Goal: Transaction & Acquisition: Book appointment/travel/reservation

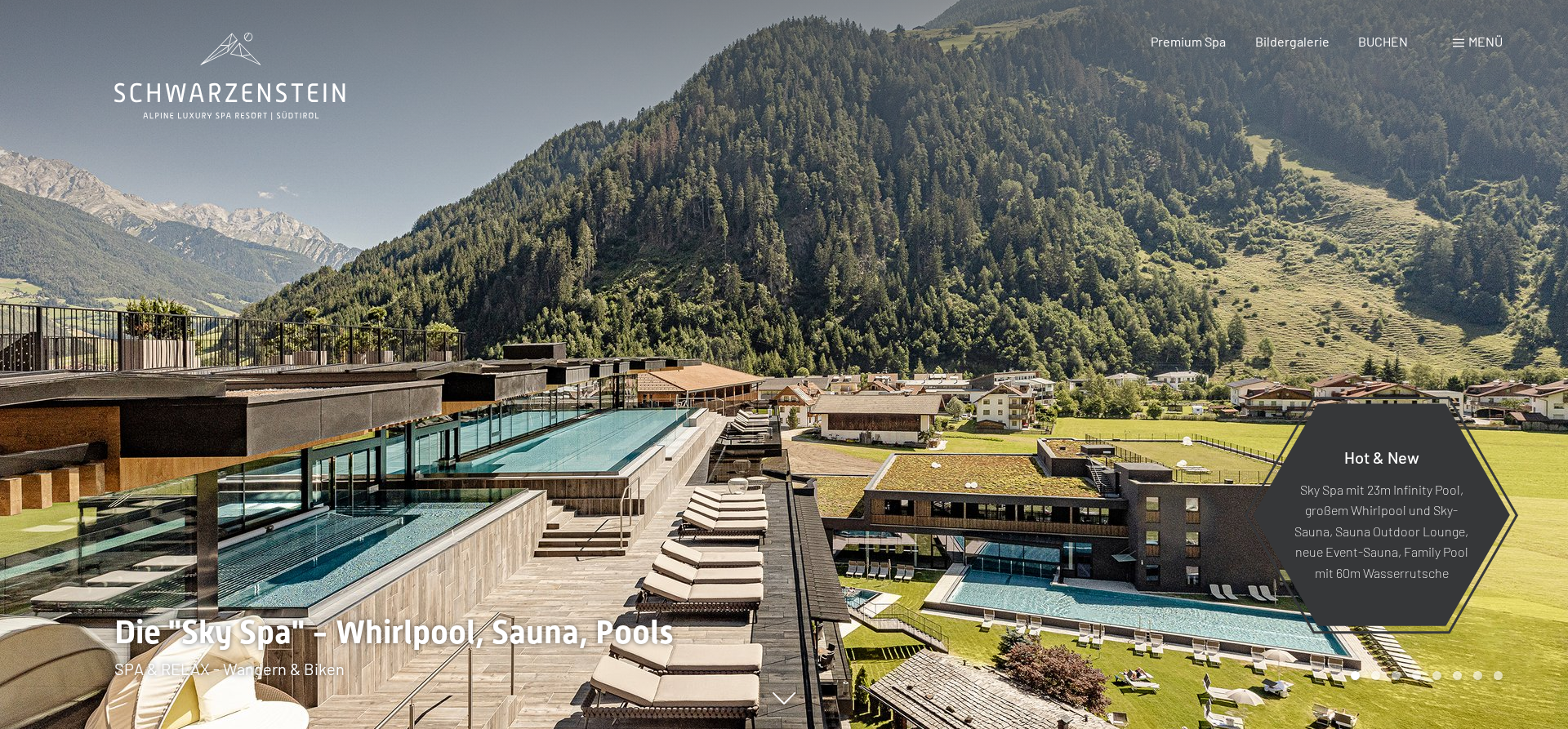
click at [135, 426] on div at bounding box center [392, 364] width 784 height 729
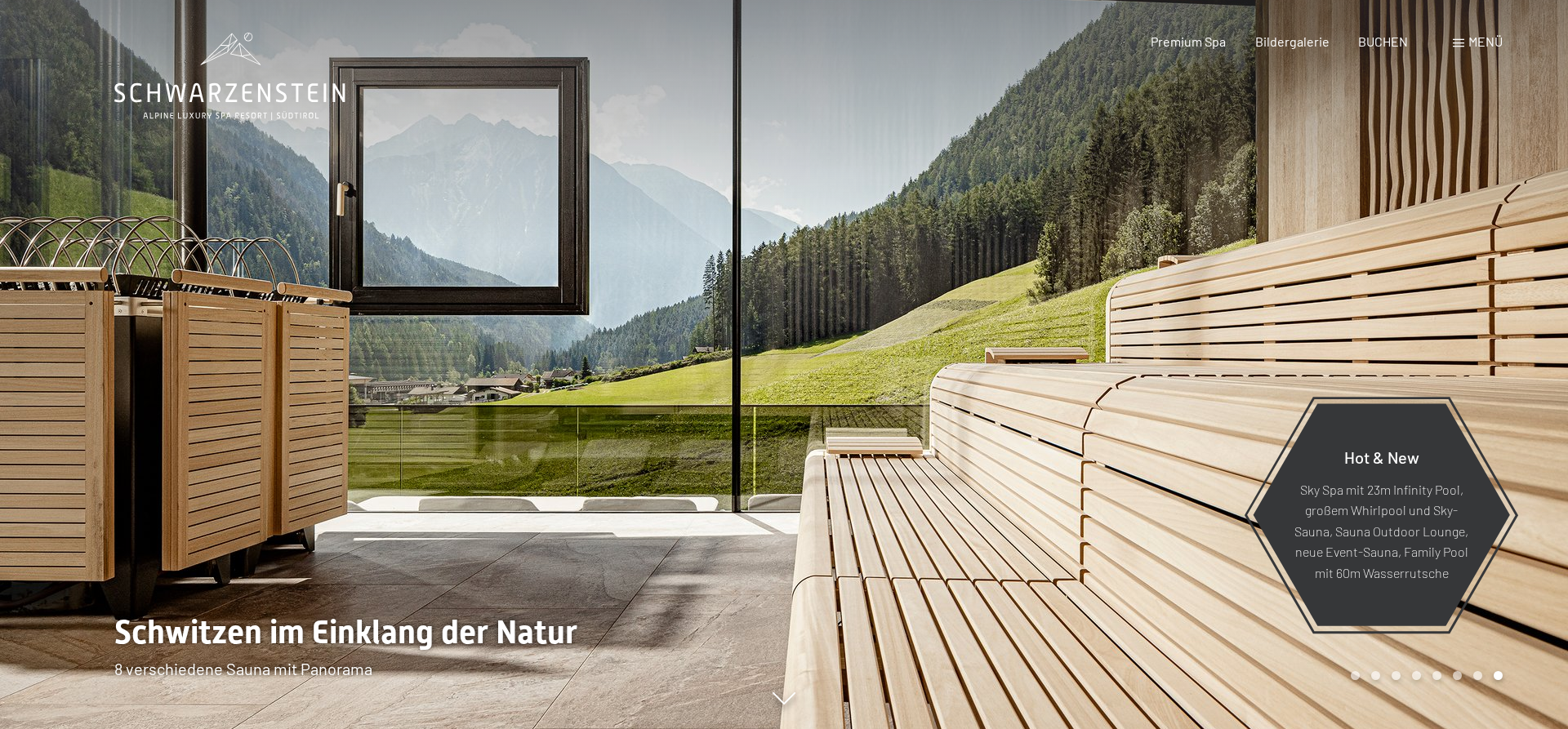
click at [135, 426] on div at bounding box center [392, 364] width 784 height 729
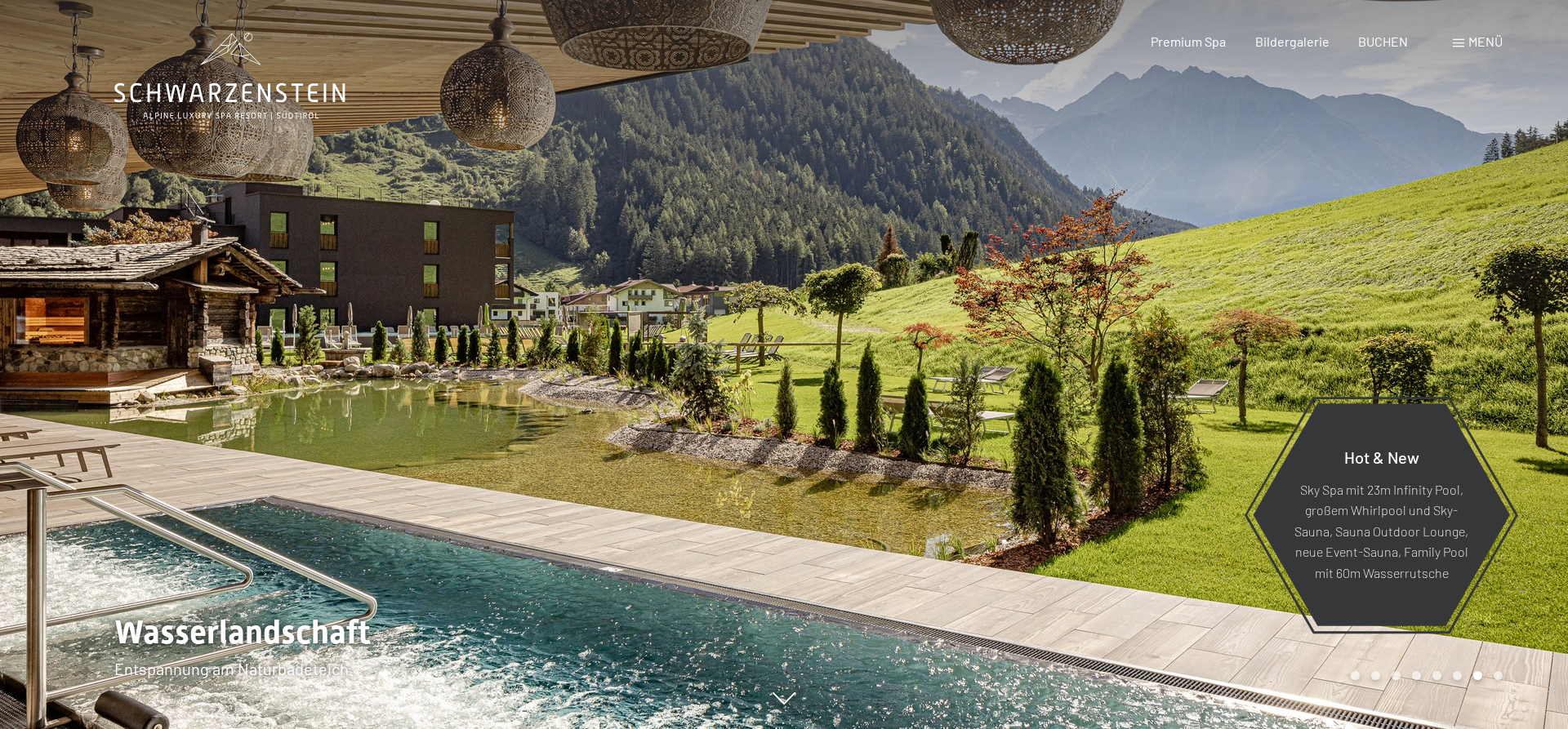
drag, startPoint x: 135, startPoint y: 424, endPoint x: 401, endPoint y: 335, distance: 280.5
click at [401, 335] on div at bounding box center [392, 364] width 784 height 729
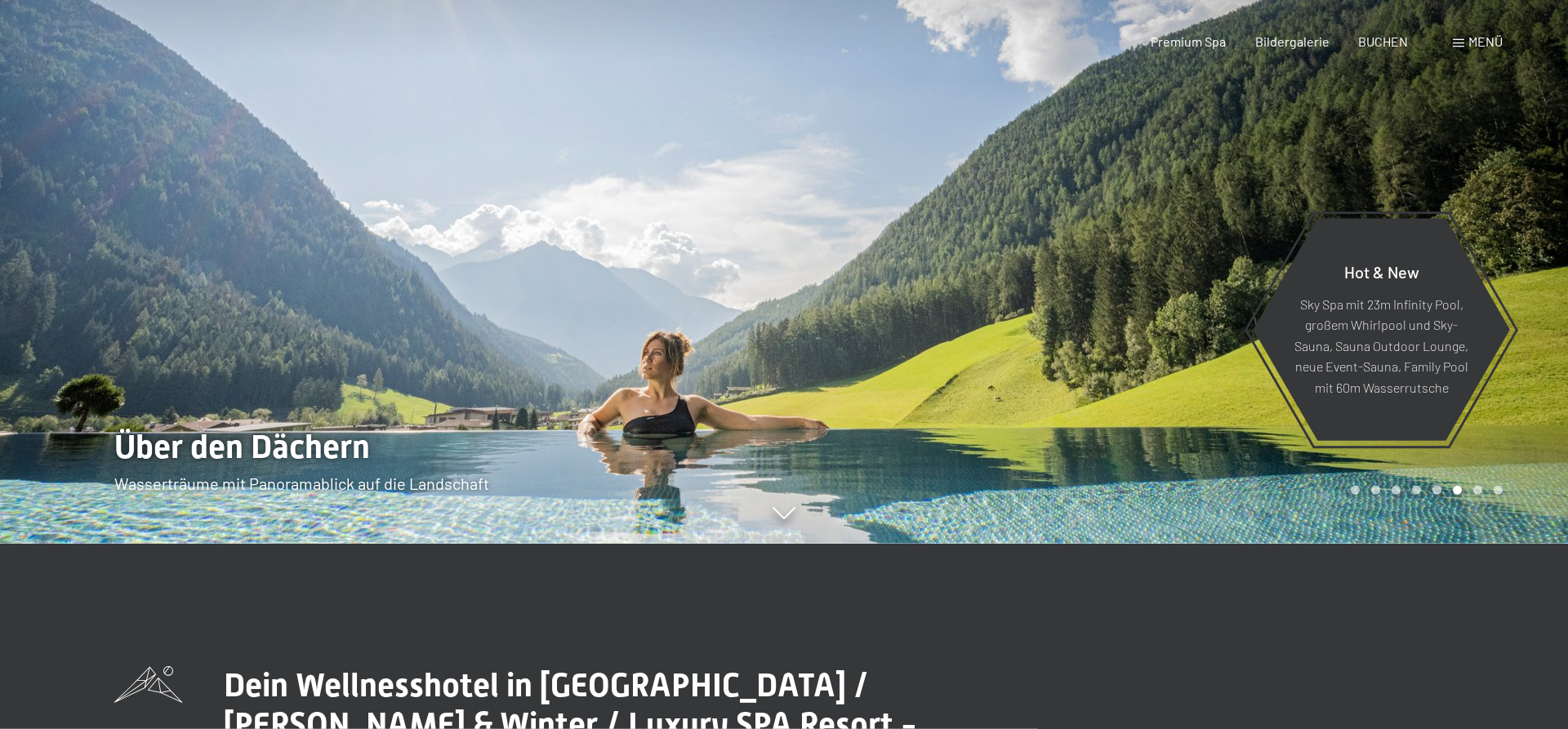
scroll to position [250, 0]
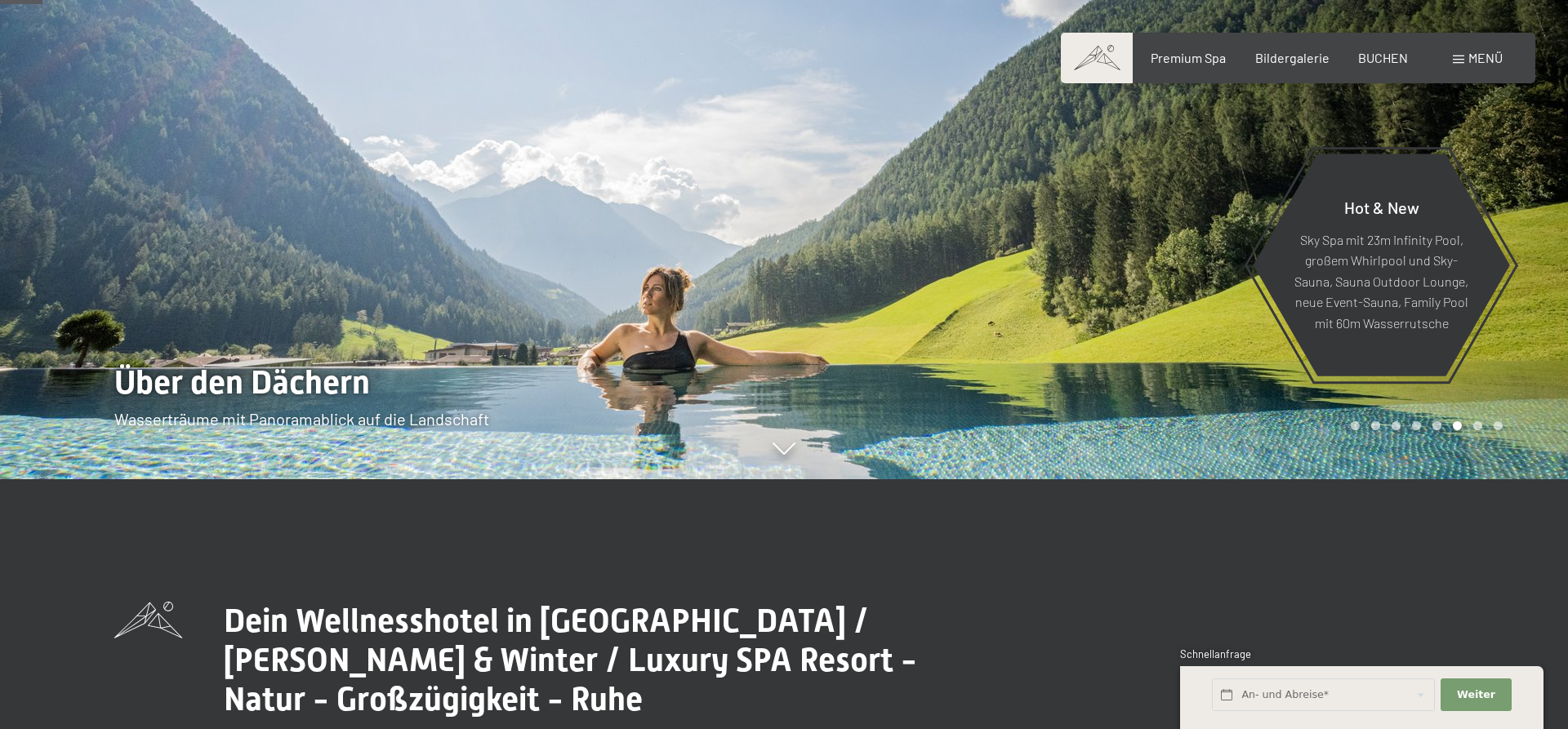
click at [195, 370] on div at bounding box center [392, 115] width 784 height 729
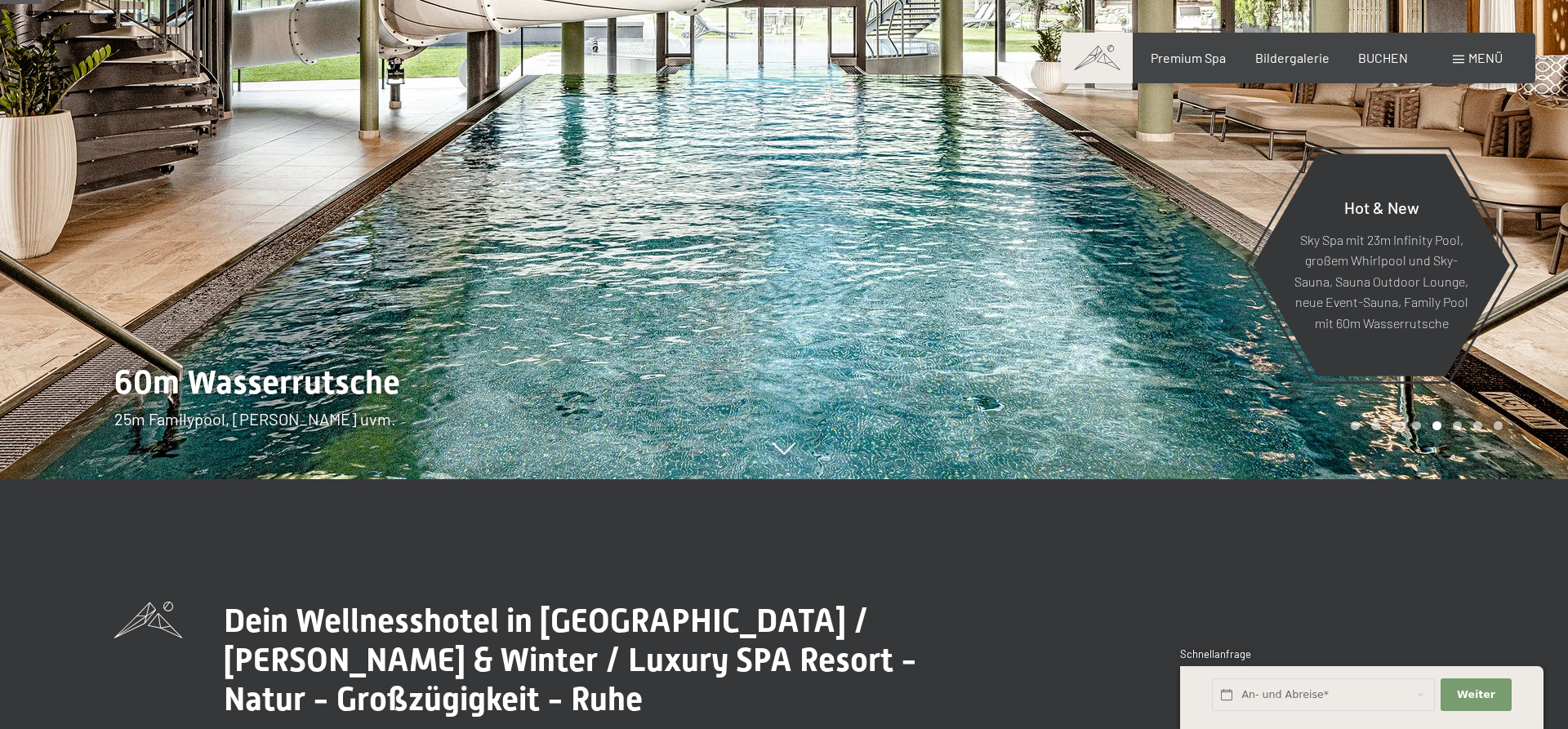
click at [235, 319] on div at bounding box center [392, 115] width 784 height 729
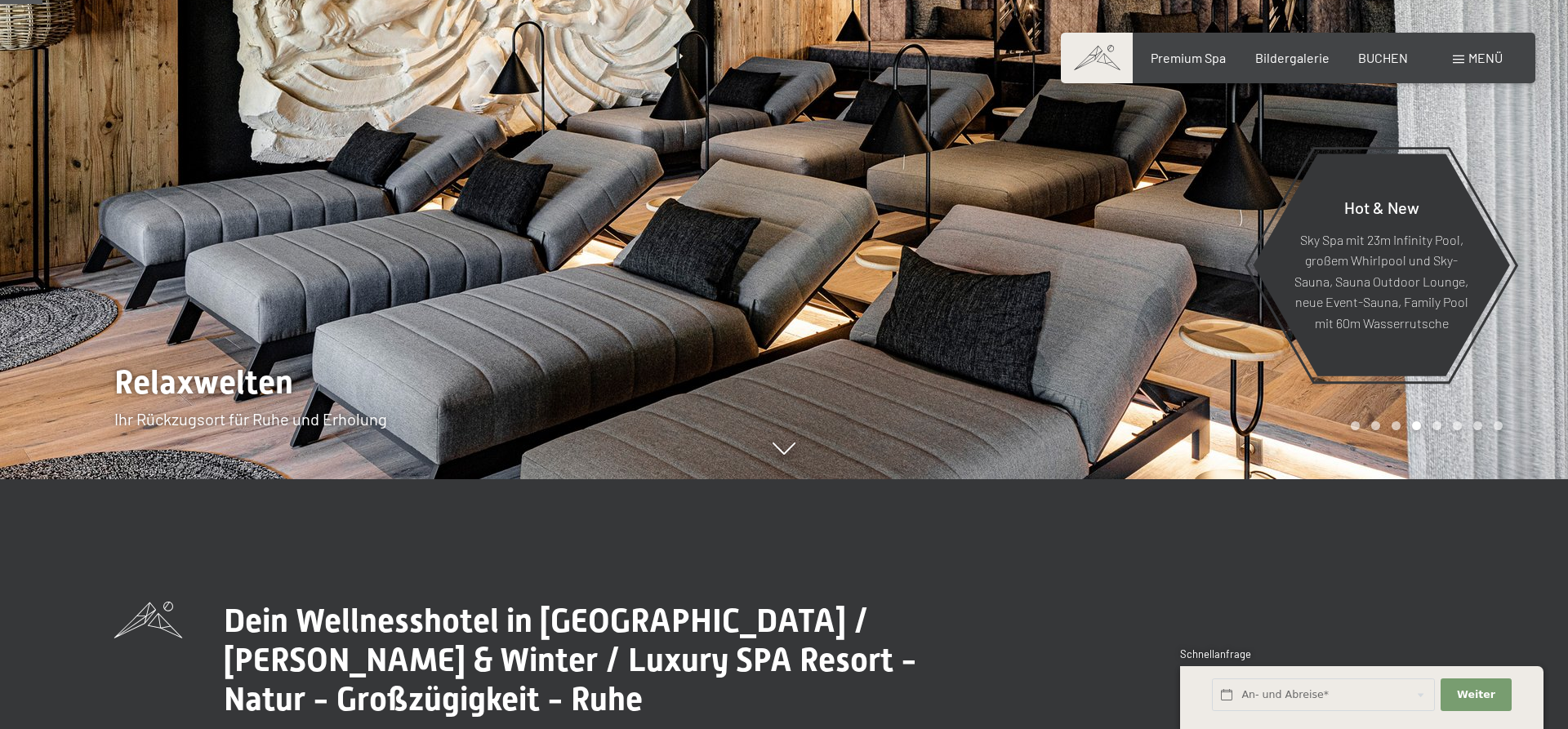
click at [235, 319] on div at bounding box center [392, 115] width 784 height 729
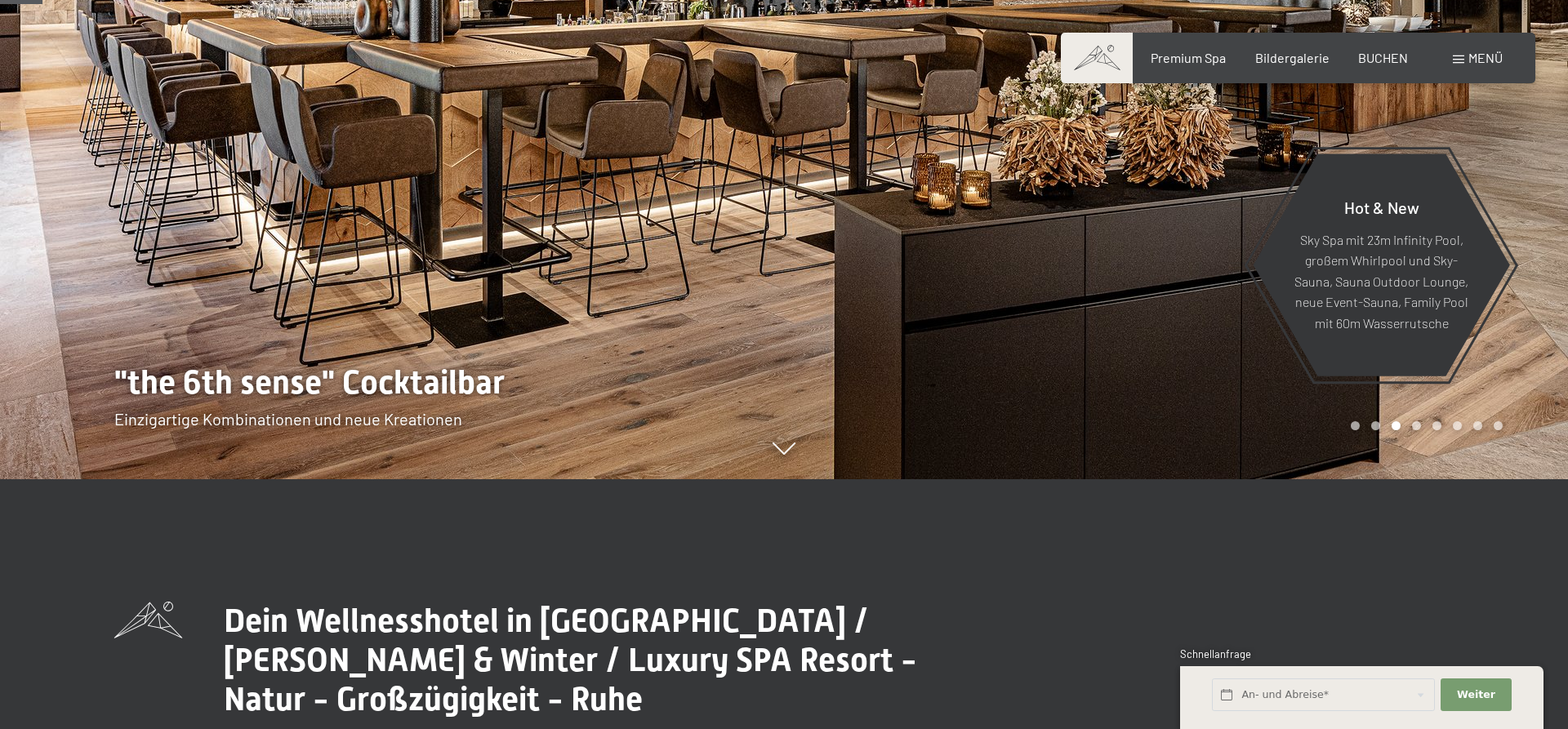
click at [235, 319] on div at bounding box center [392, 115] width 784 height 729
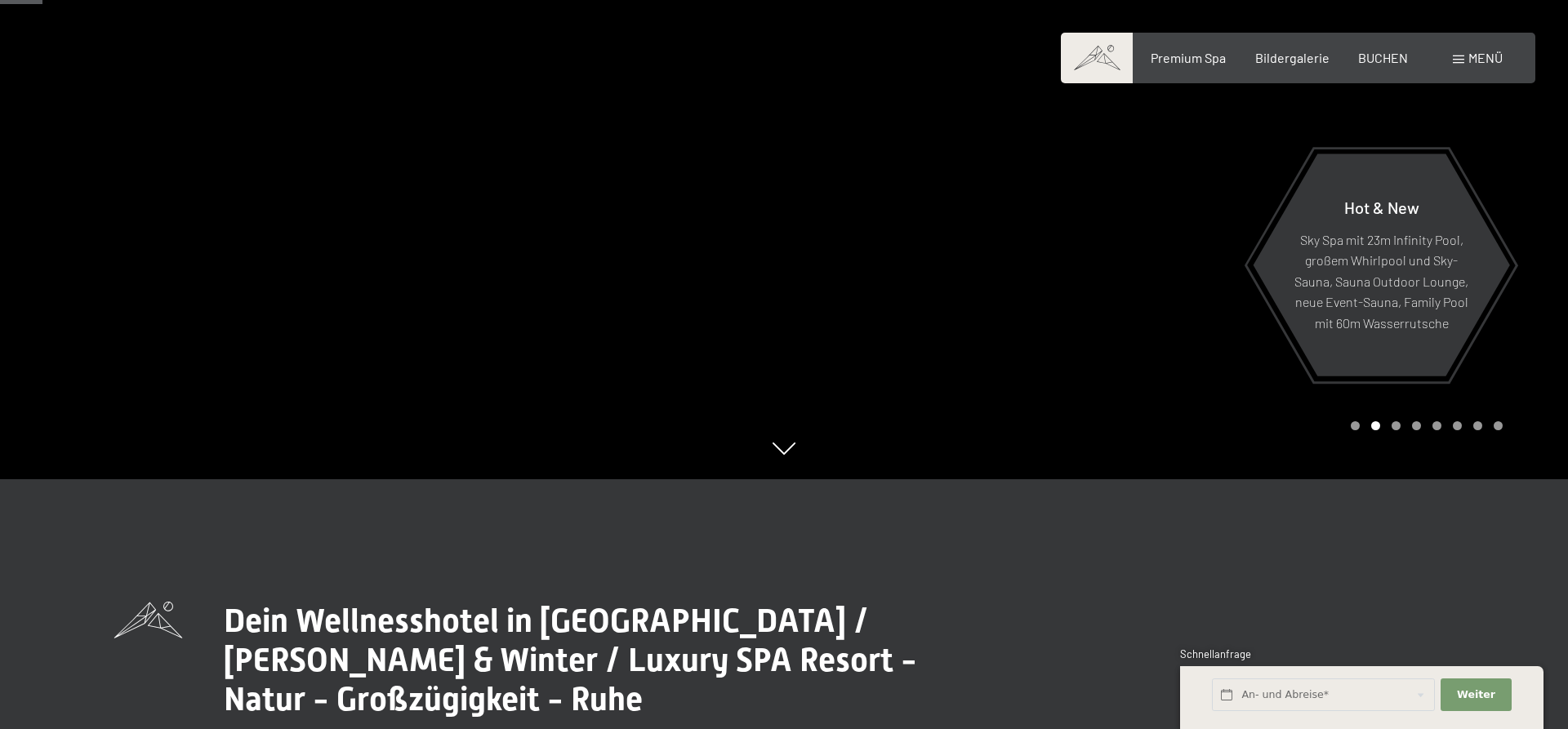
click at [235, 319] on div at bounding box center [392, 115] width 784 height 729
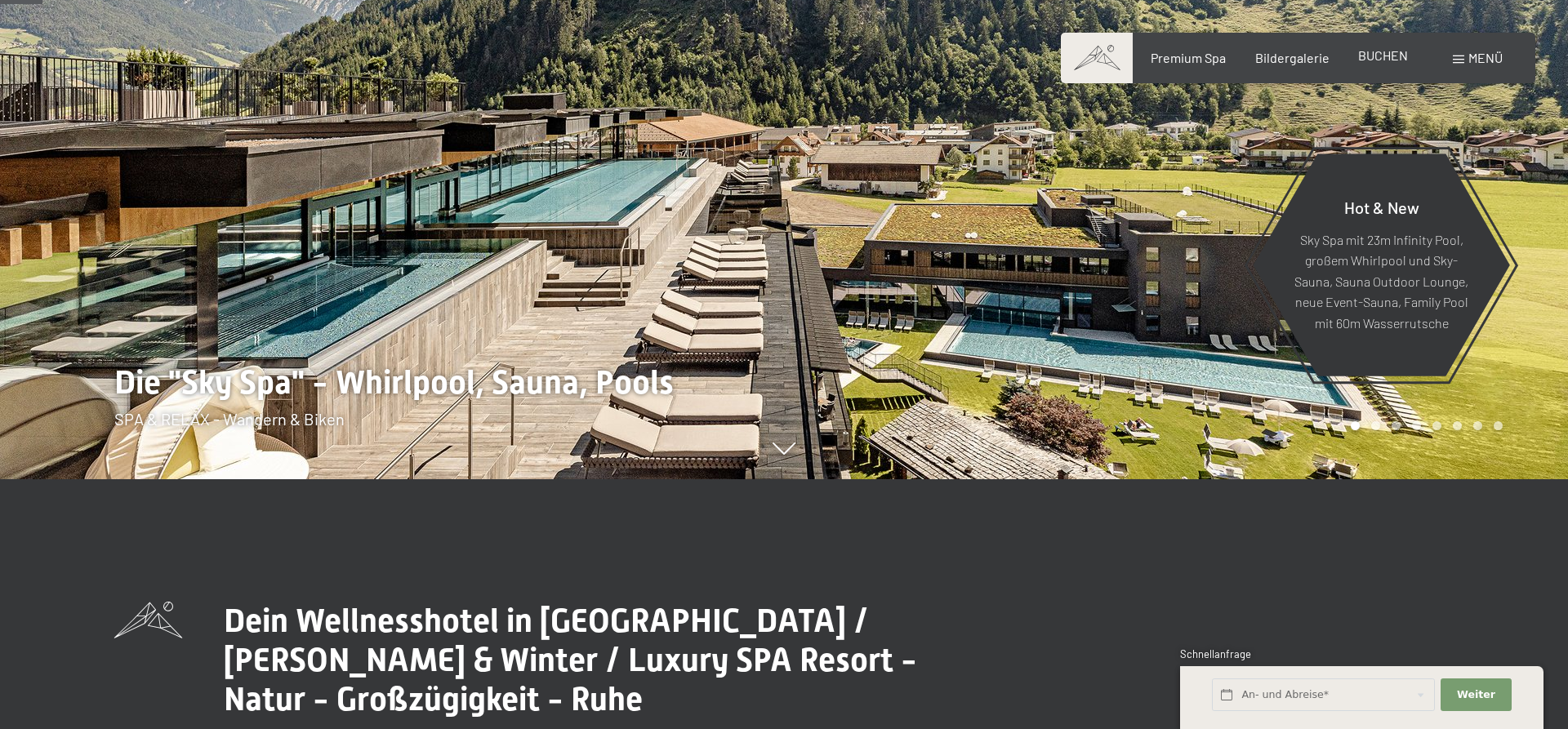
click at [1393, 60] on span "BUCHEN" at bounding box center [1382, 54] width 50 height 15
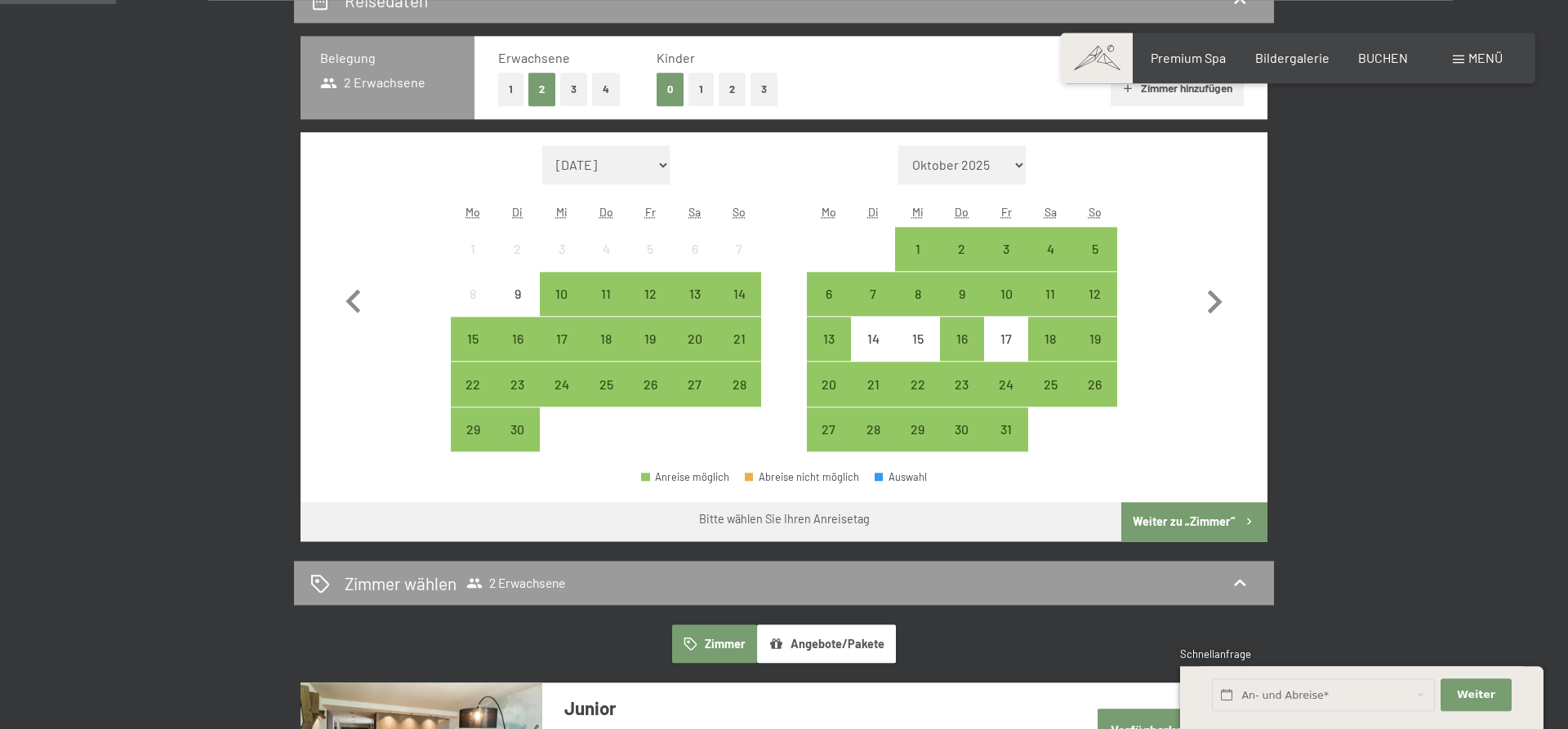
scroll to position [416, 0]
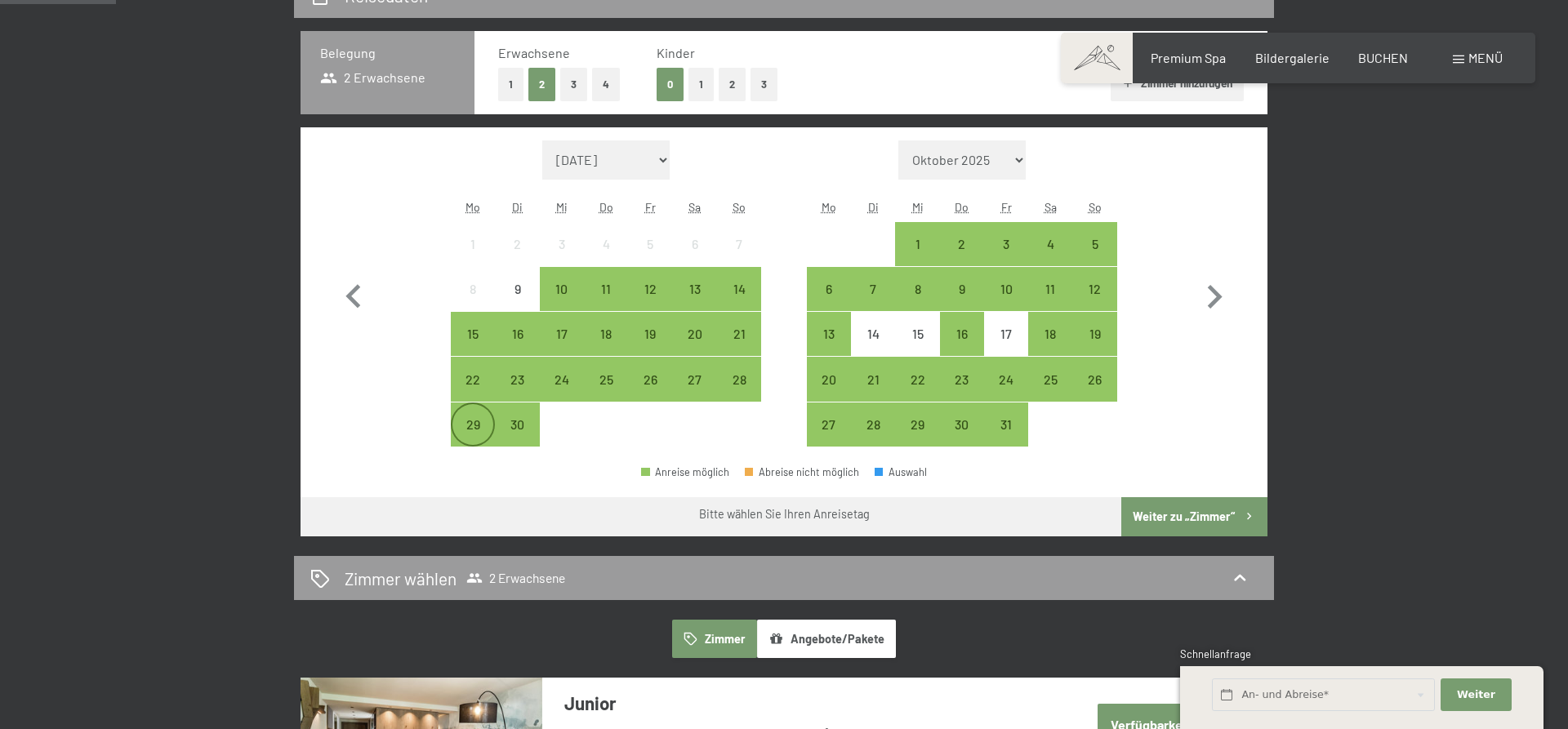
click at [472, 427] on div "29" at bounding box center [472, 438] width 41 height 41
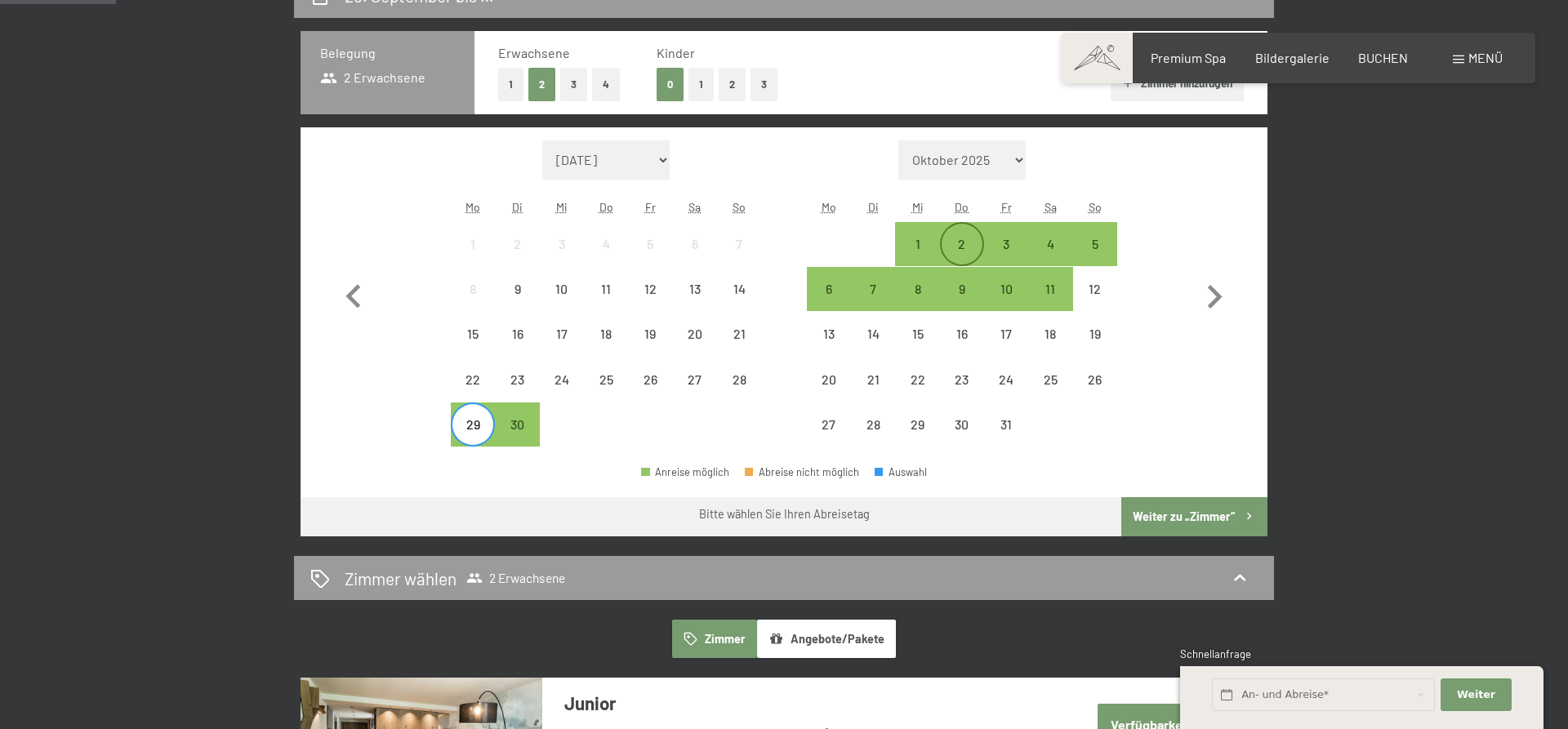
click at [958, 241] on div "2" at bounding box center [961, 258] width 41 height 41
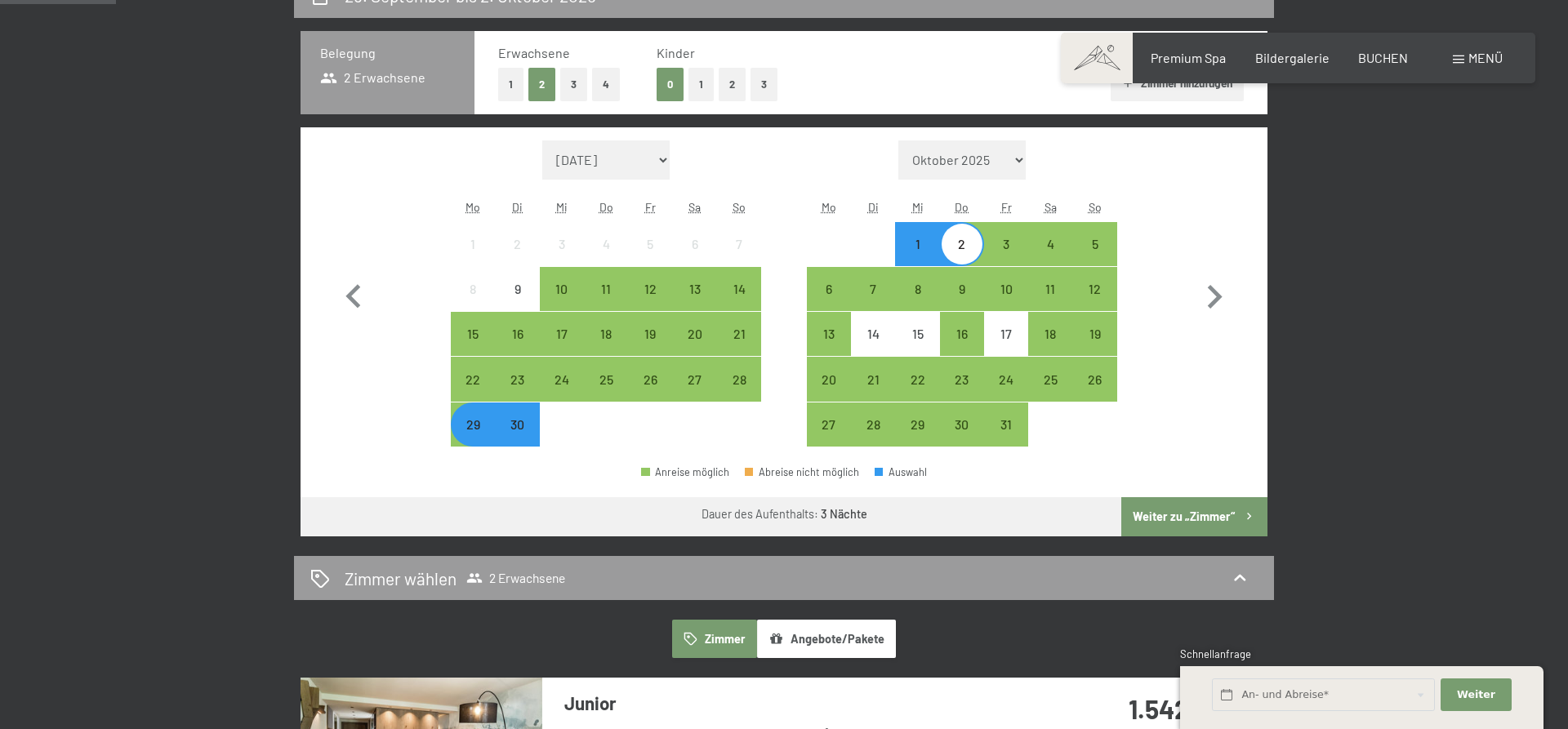
click at [1183, 514] on button "Weiter zu „Zimmer“" at bounding box center [1195, 516] width 146 height 39
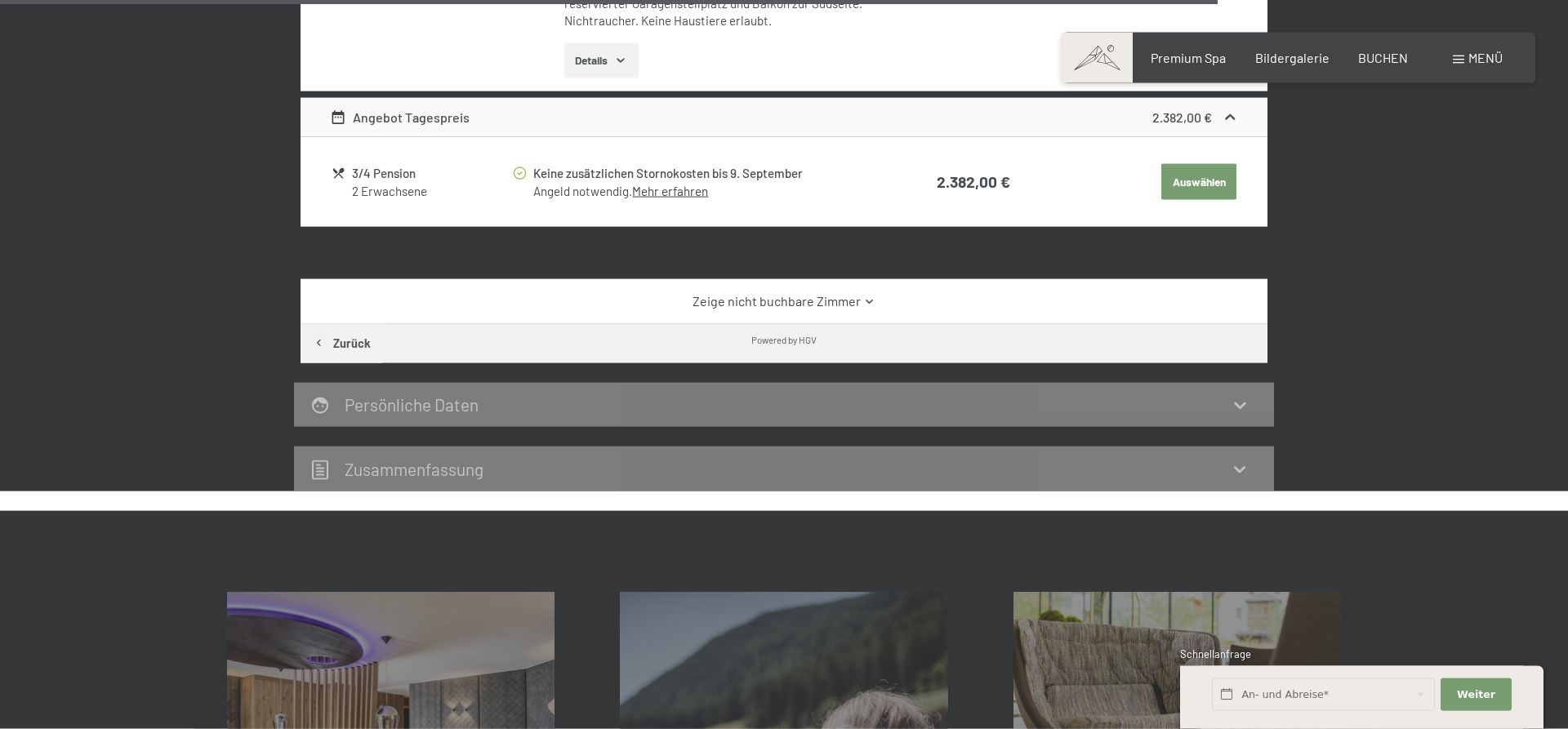
scroll to position [3498, 0]
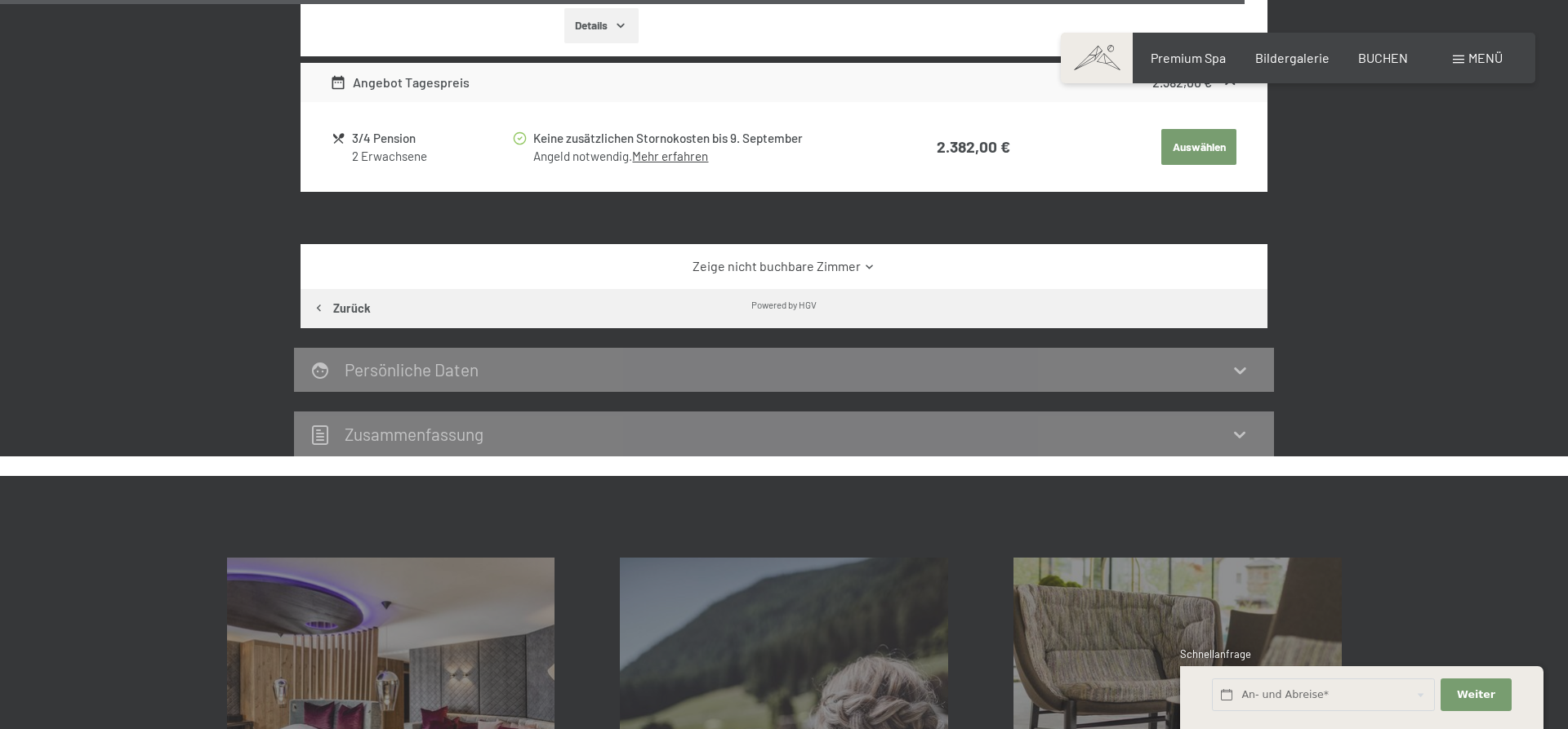
click at [788, 266] on link "Zeige nicht buchbare Zimmer" at bounding box center [784, 266] width 909 height 18
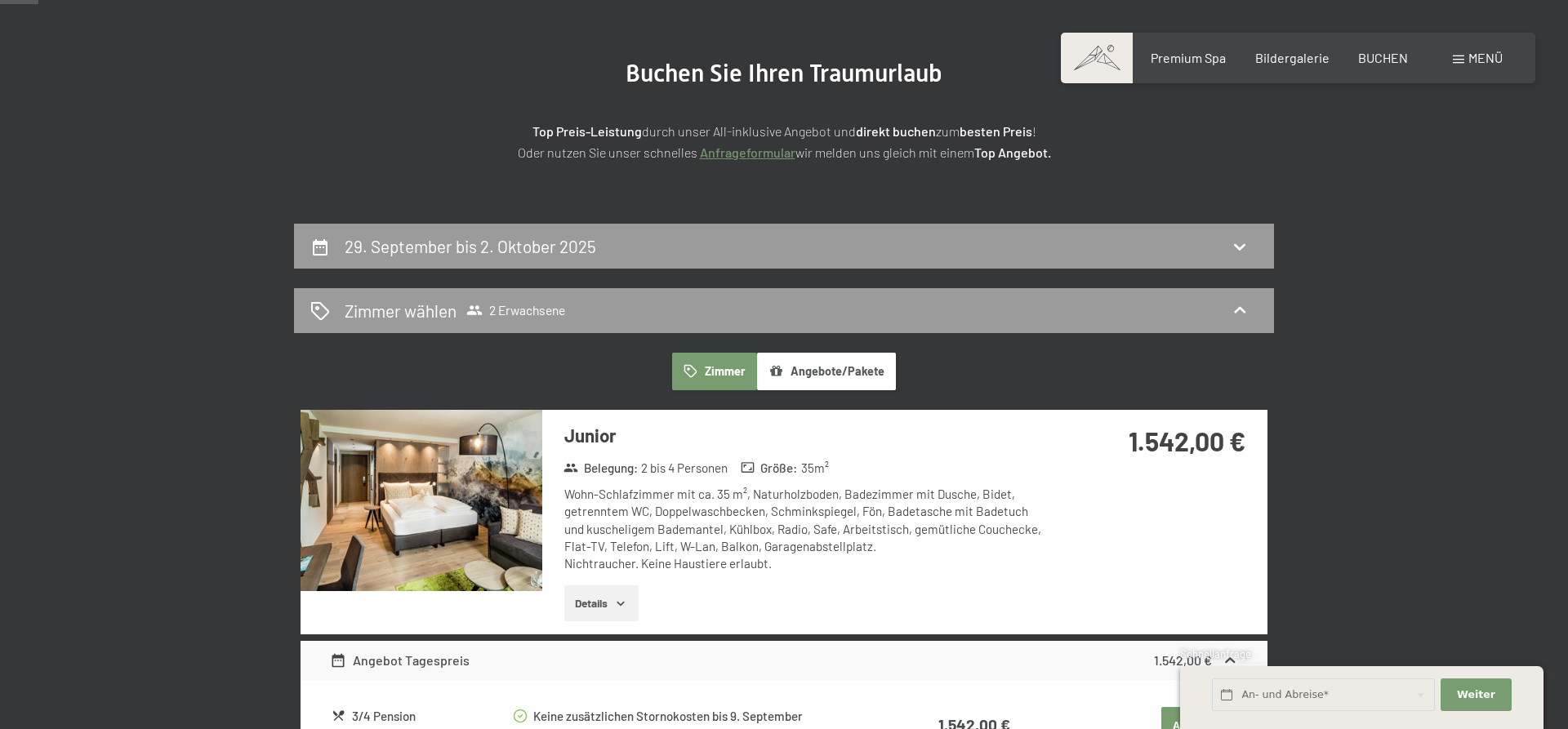
scroll to position [0, 0]
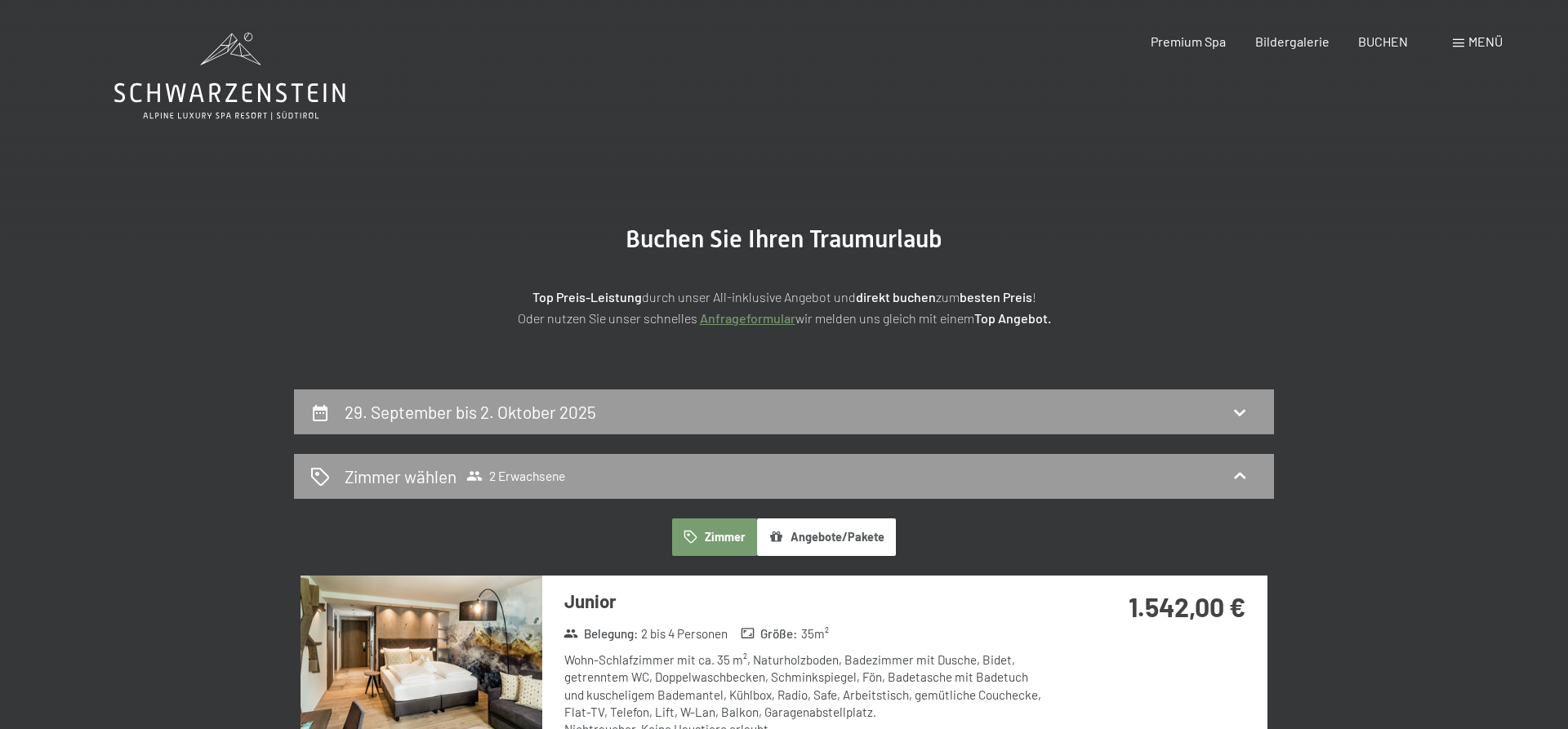
click at [835, 541] on button "Angebote/Pakete" at bounding box center [826, 537] width 138 height 38
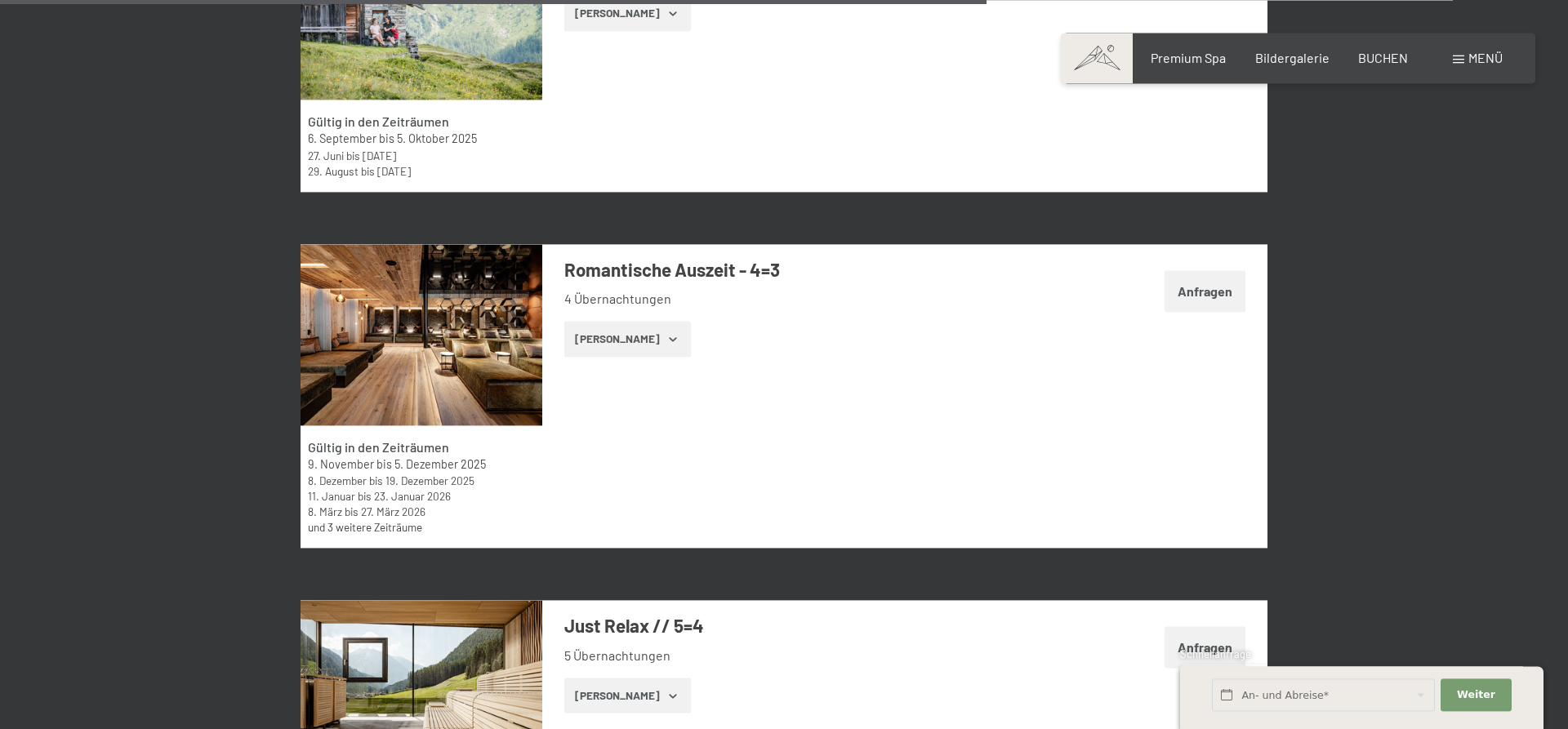
scroll to position [3915, 0]
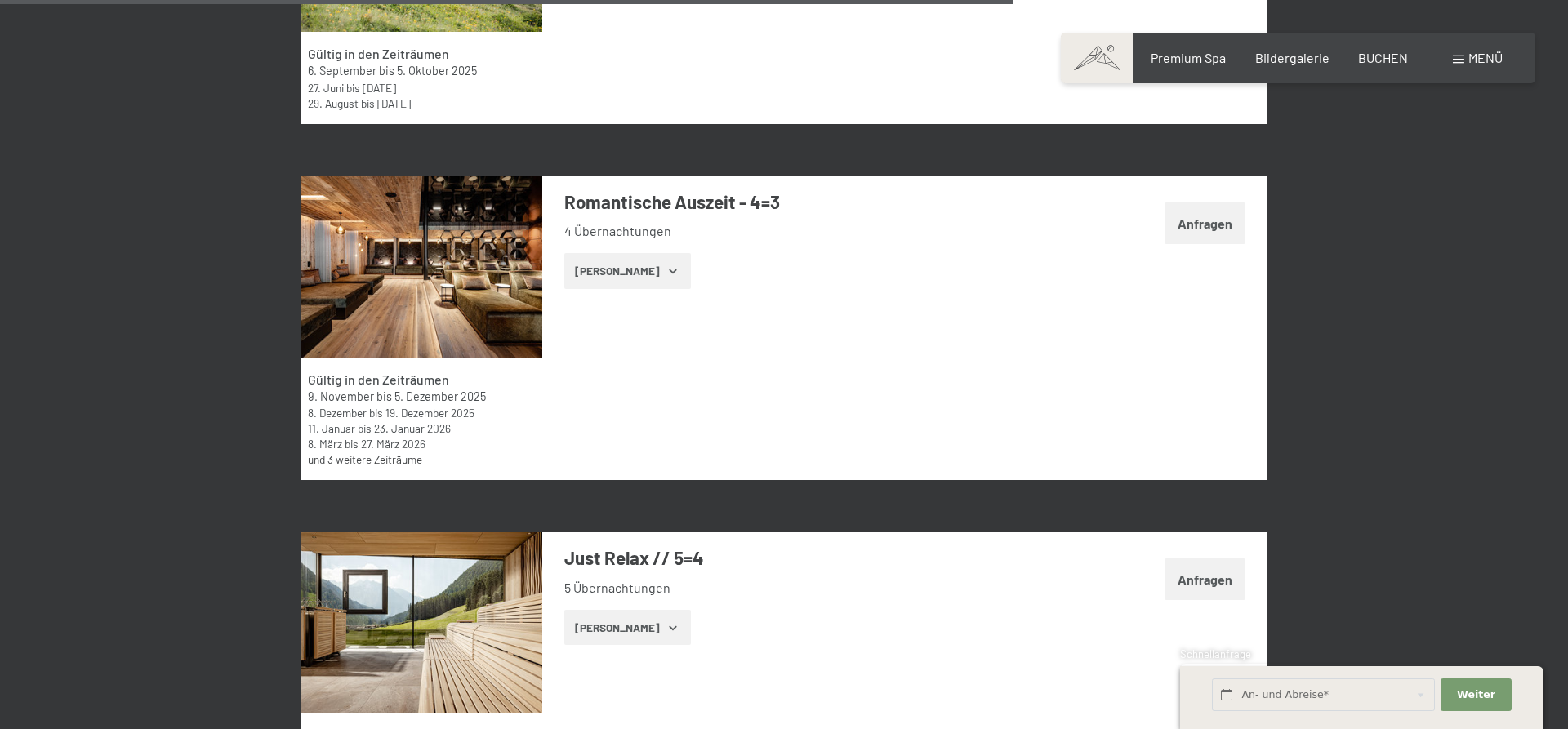
click at [618, 274] on button "[PERSON_NAME]" at bounding box center [628, 271] width 127 height 36
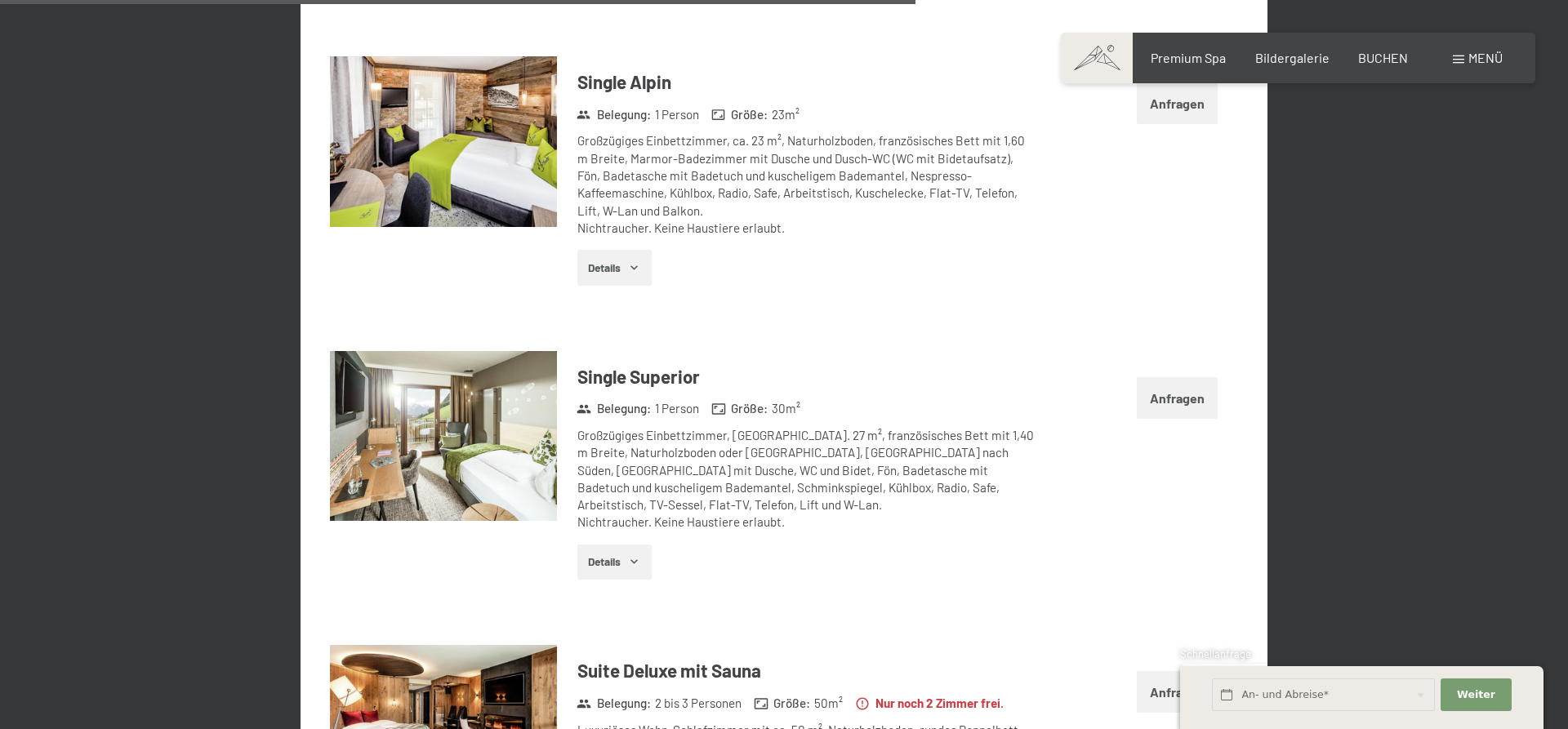
scroll to position [6414, 0]
